Goal: Task Accomplishment & Management: Complete application form

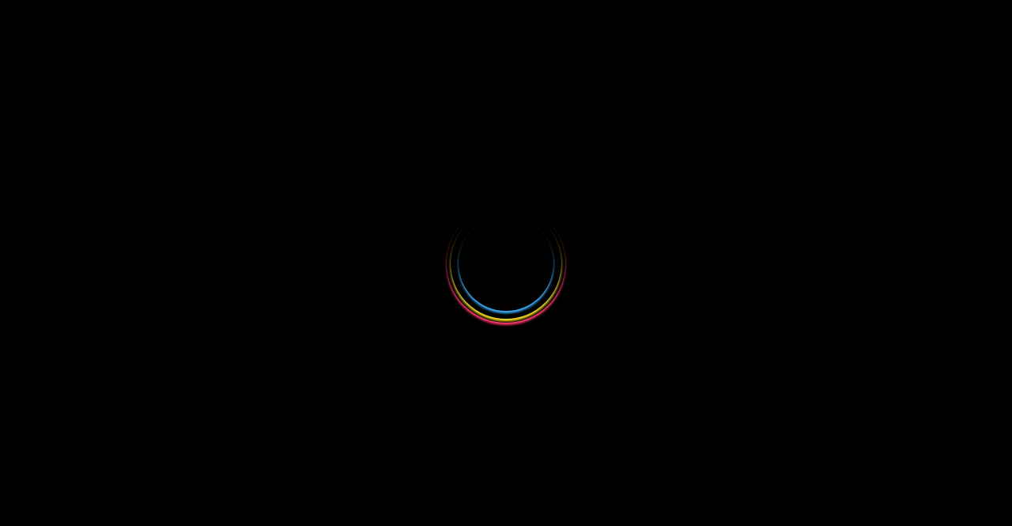
select select
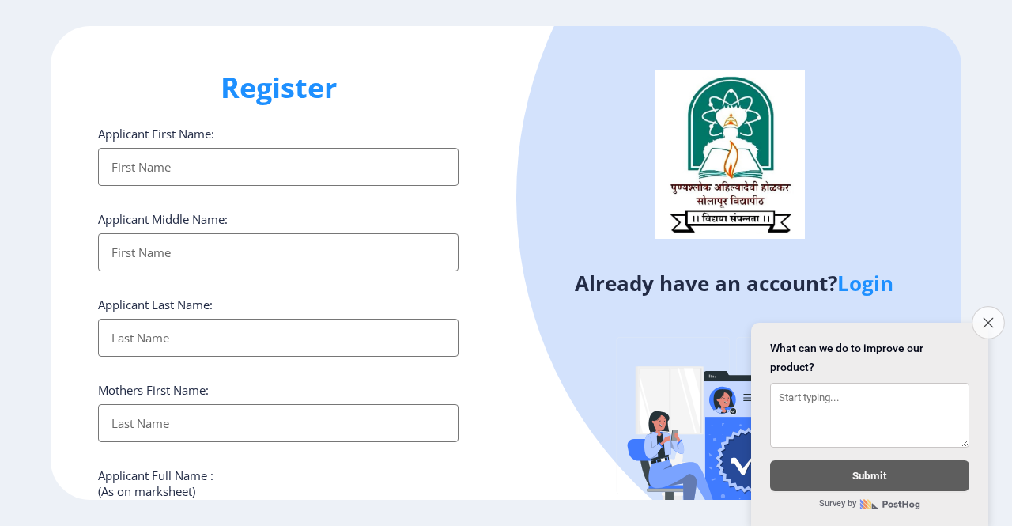
type input "[EMAIL_ADDRESS][DOMAIN_NAME]"
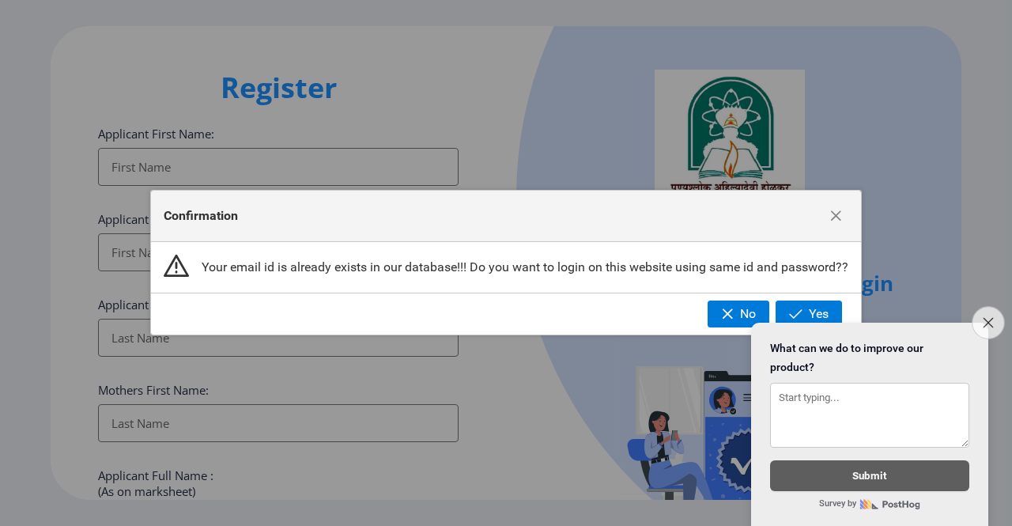
click at [977, 315] on button "Close survey" at bounding box center [988, 322] width 33 height 33
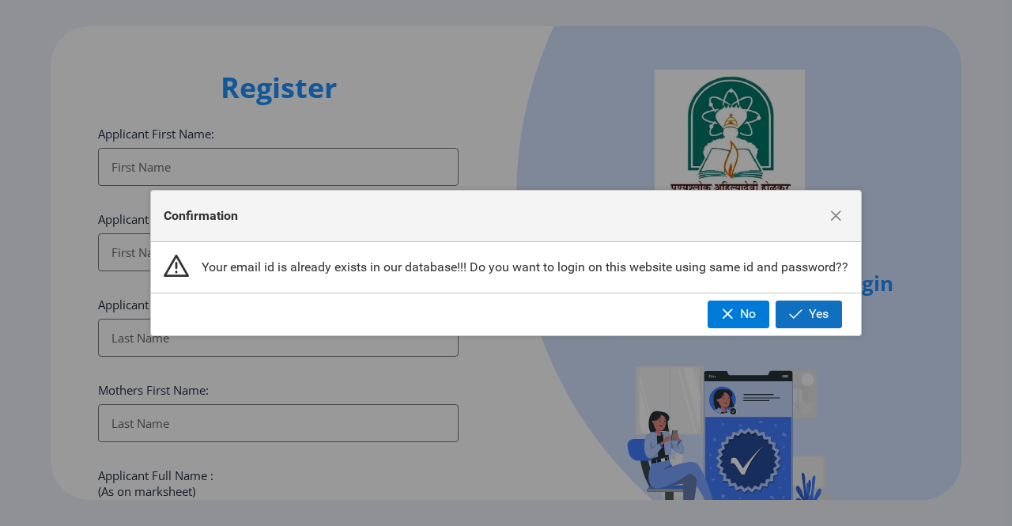
click at [792, 308] on span "button" at bounding box center [795, 314] width 13 height 13
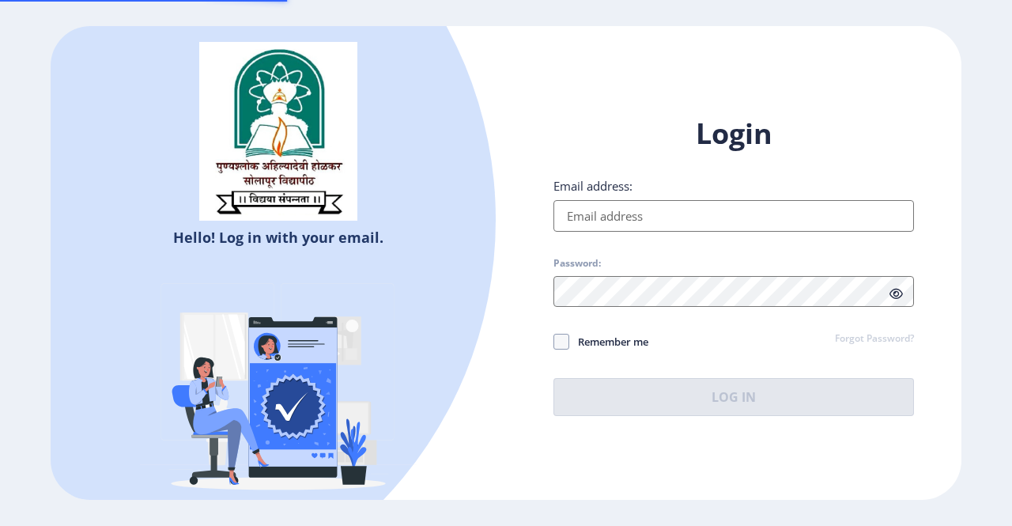
type input "[EMAIL_ADDRESS][DOMAIN_NAME]"
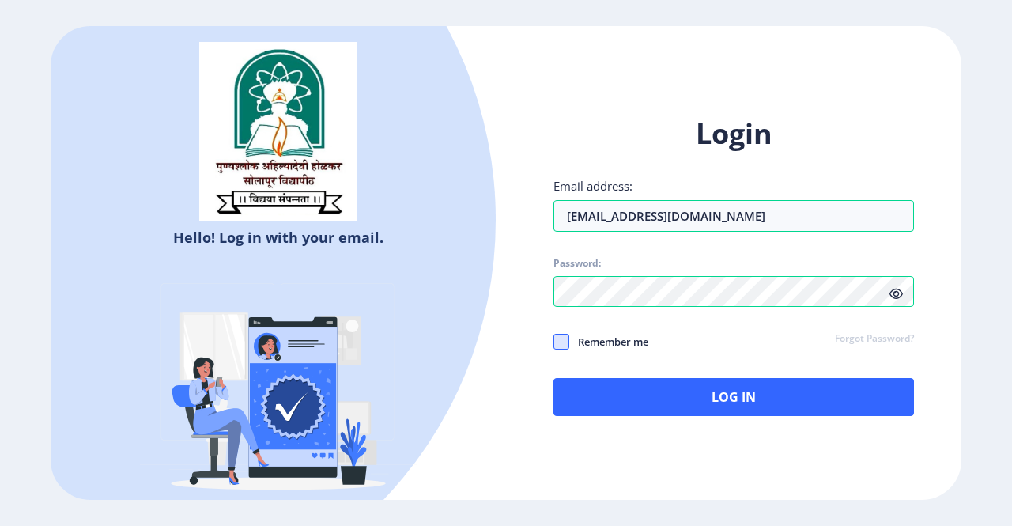
click at [565, 340] on span at bounding box center [561, 342] width 16 height 16
click at [554, 342] on input "Remember me" at bounding box center [553, 342] width 1 height 1
checkbox input "true"
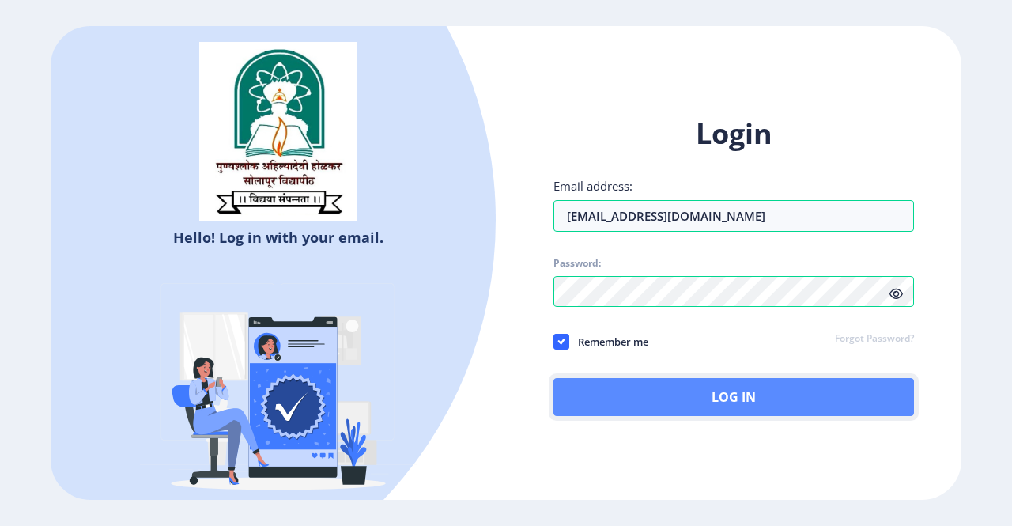
click at [642, 383] on button "Log In" at bounding box center [733, 397] width 361 height 38
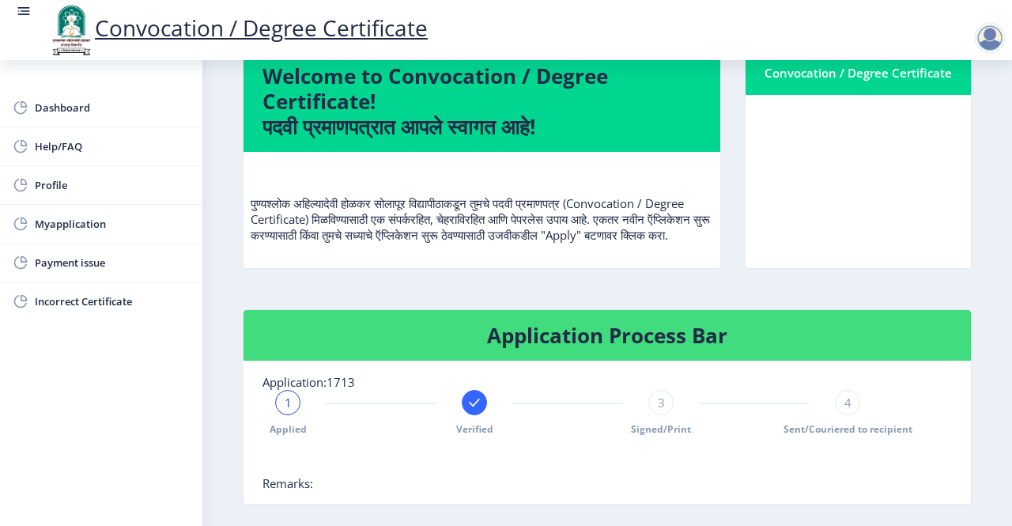
scroll to position [118, 0]
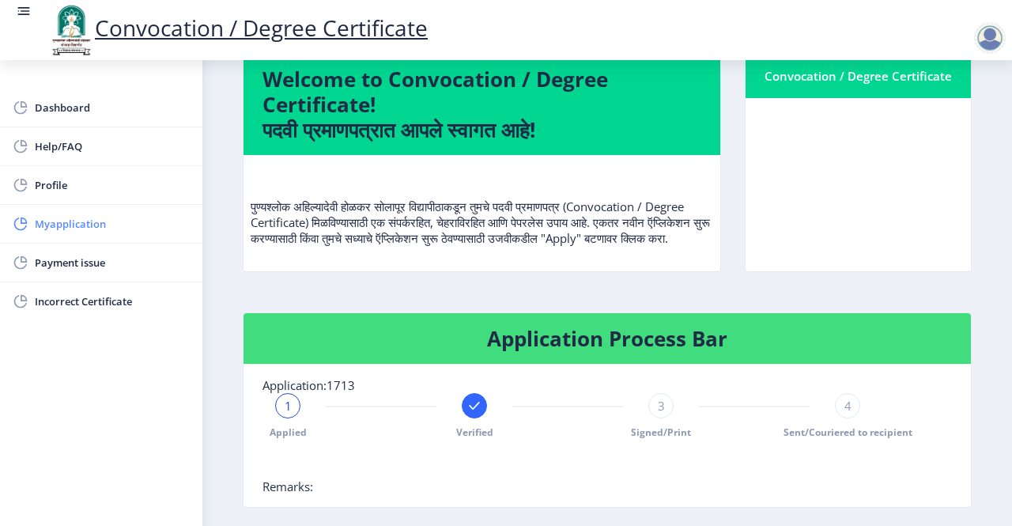
click at [61, 221] on span "Myapplication" at bounding box center [112, 223] width 155 height 19
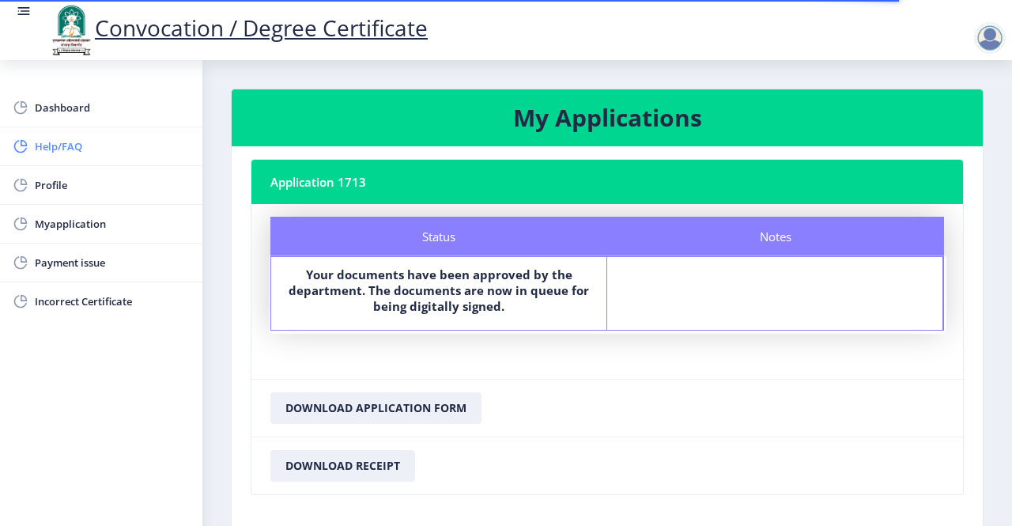
click at [64, 144] on span "Help/FAQ" at bounding box center [112, 146] width 155 height 19
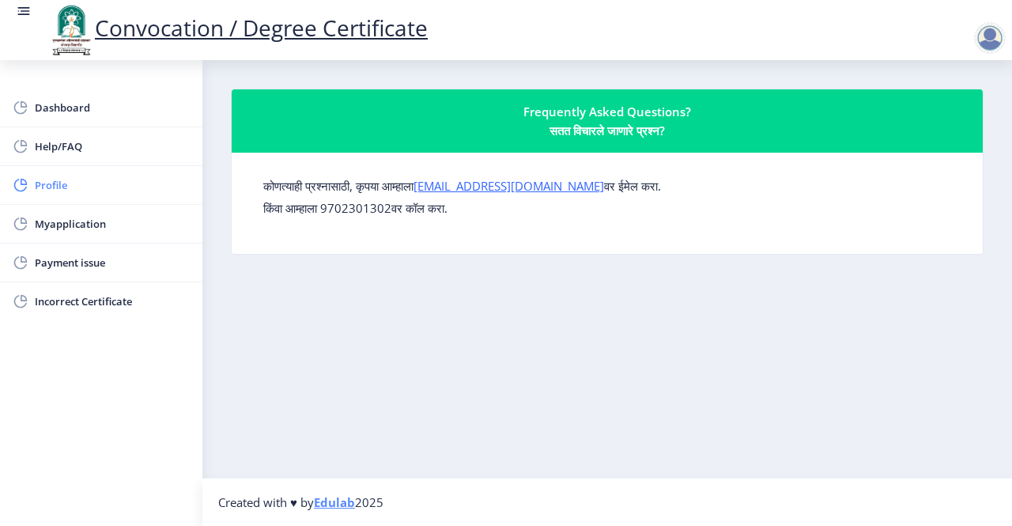
click at [38, 187] on span "Profile" at bounding box center [112, 185] width 155 height 19
select select
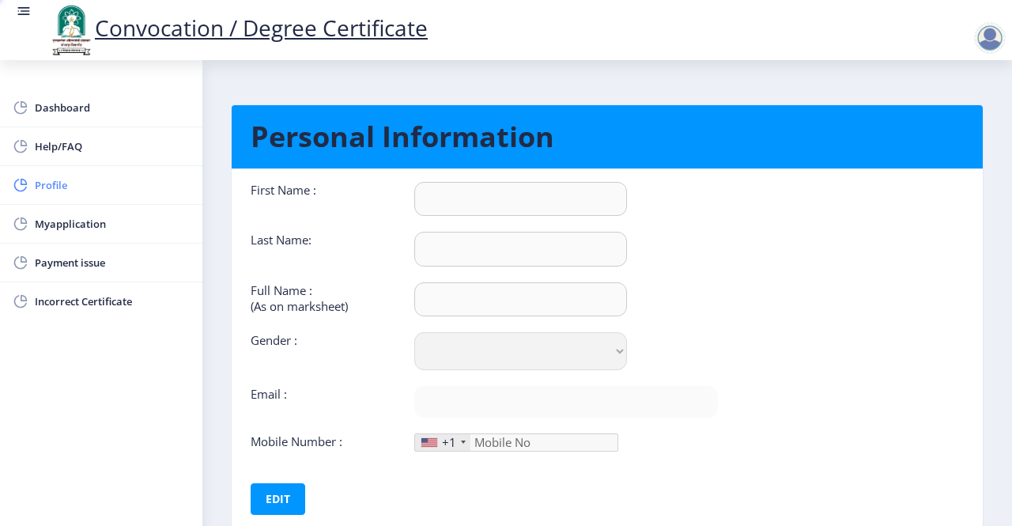
type input "Alim"
type input "Tamboli"
type input "[PERSON_NAME]"
select select "[DEMOGRAPHIC_DATA]"
type input "[EMAIL_ADDRESS][DOMAIN_NAME]"
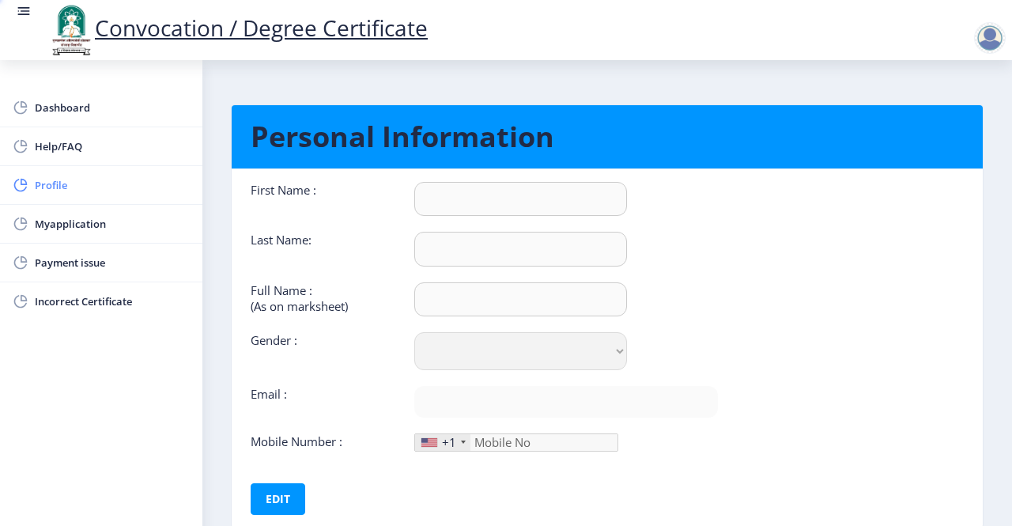
type input "7770077166"
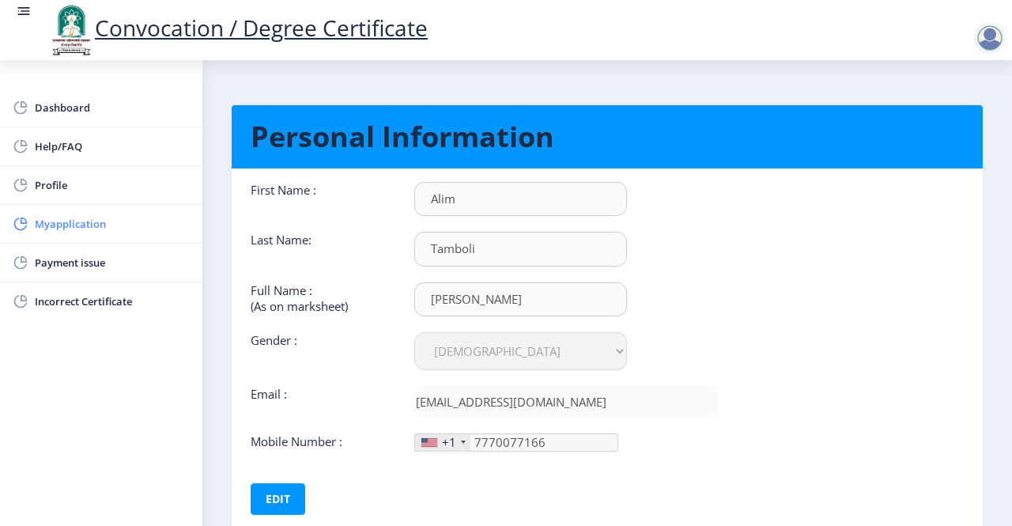
click at [48, 223] on span "Myapplication" at bounding box center [112, 223] width 155 height 19
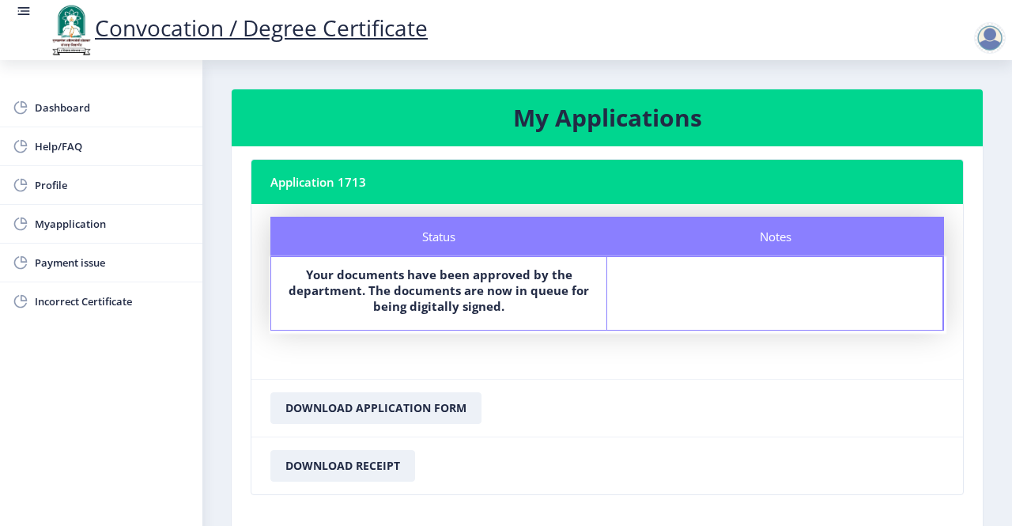
click at [985, 31] on div at bounding box center [990, 38] width 32 height 32
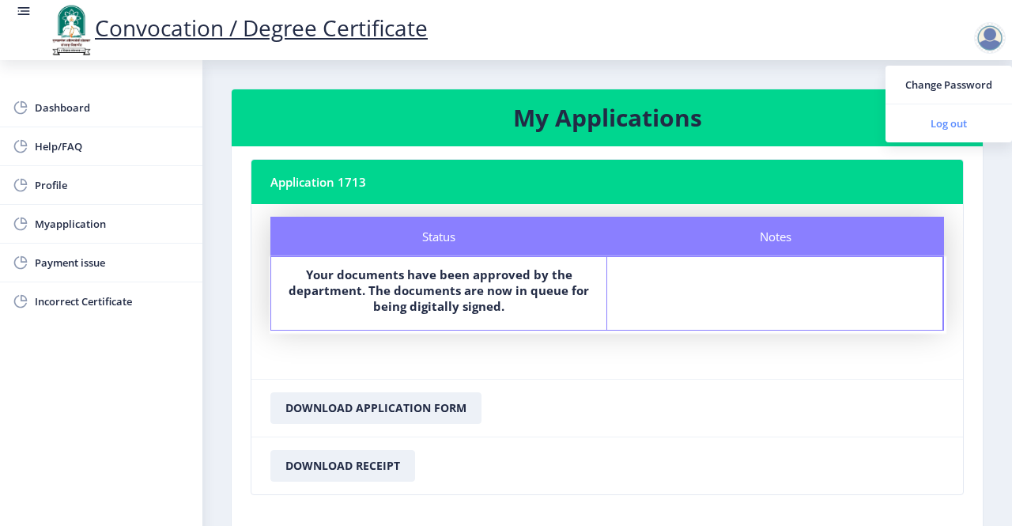
click at [956, 123] on span "Log out" at bounding box center [948, 123] width 101 height 19
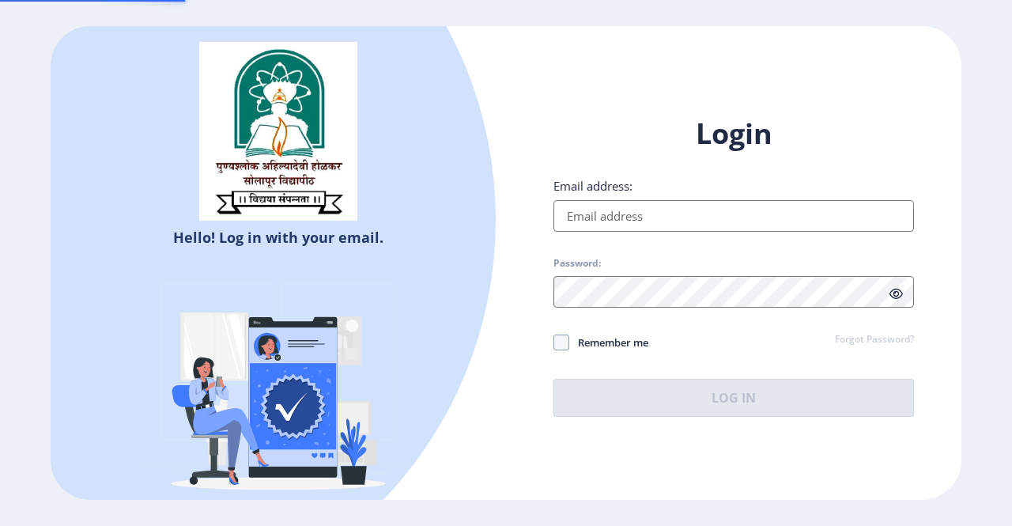
type input "[EMAIL_ADDRESS][DOMAIN_NAME]"
